Goal: Navigation & Orientation: Find specific page/section

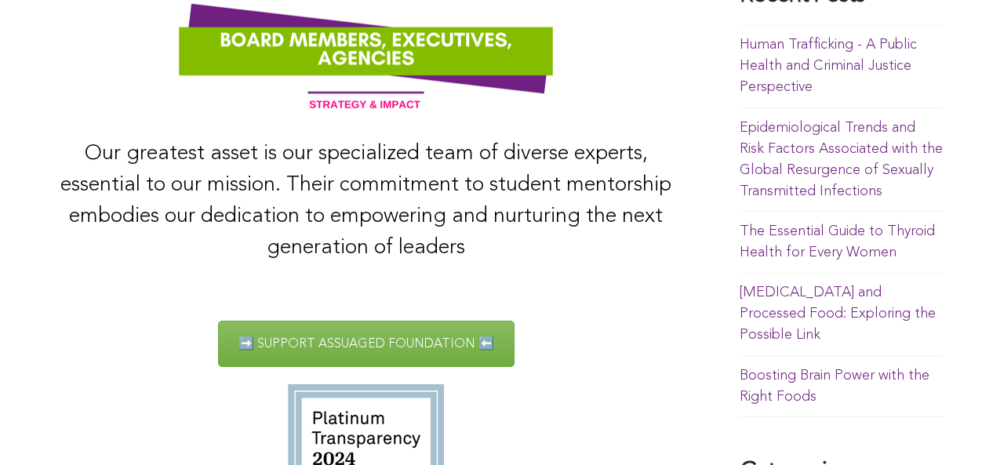
scroll to position [819, 0]
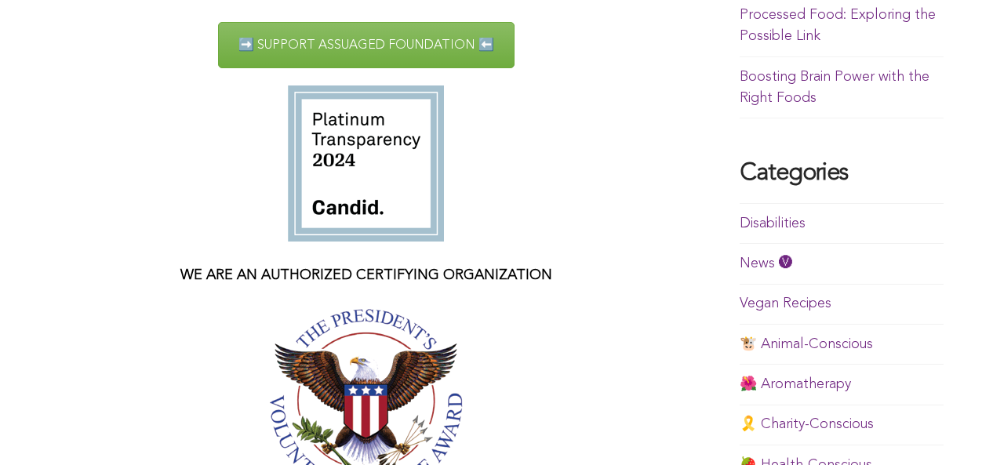
click at [269, 449] on img at bounding box center [366, 403] width 195 height 188
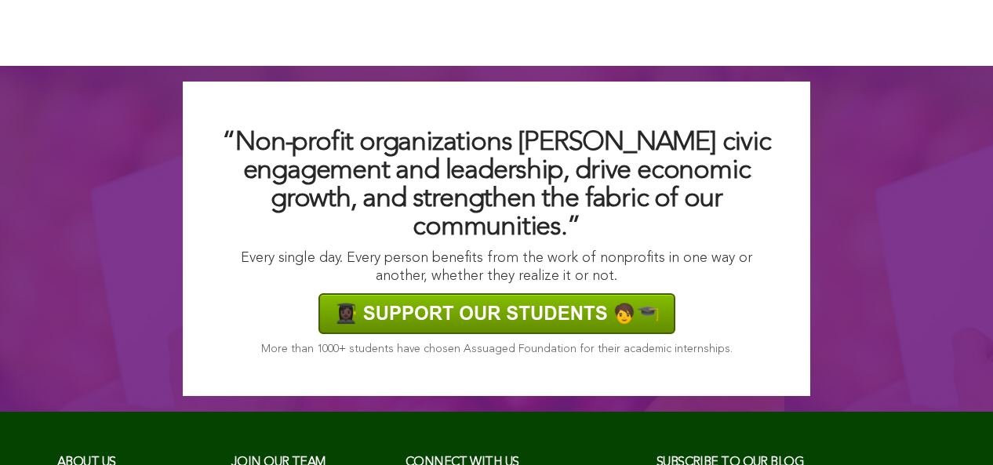
scroll to position [4537, 0]
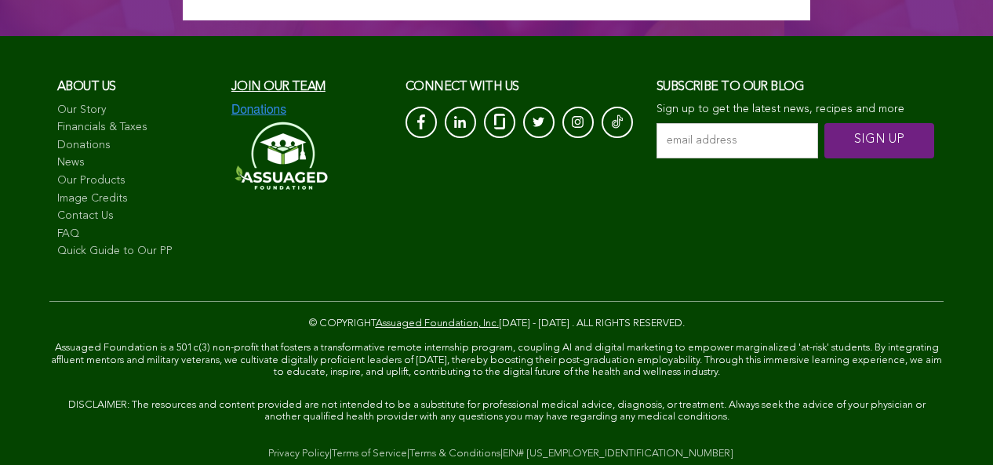
click at [96, 155] on link "News" at bounding box center [136, 163] width 158 height 16
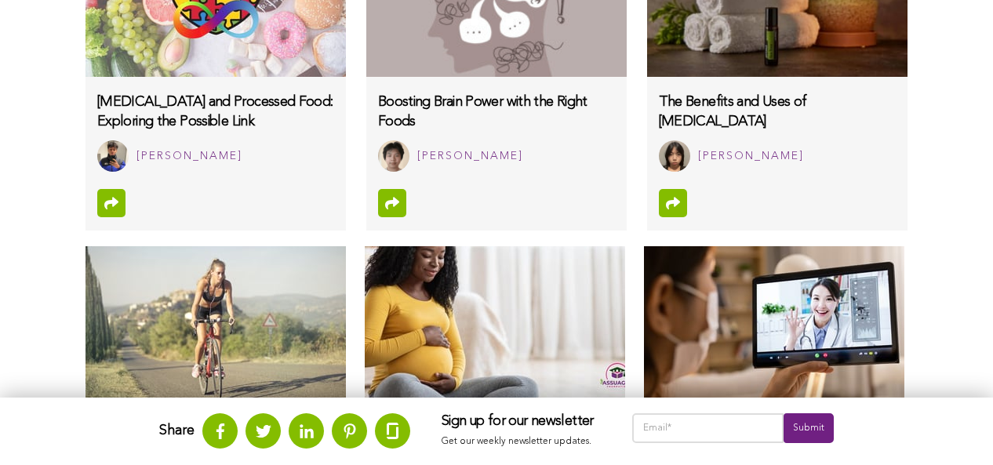
scroll to position [1760, 0]
